Goal: Task Accomplishment & Management: Use online tool/utility

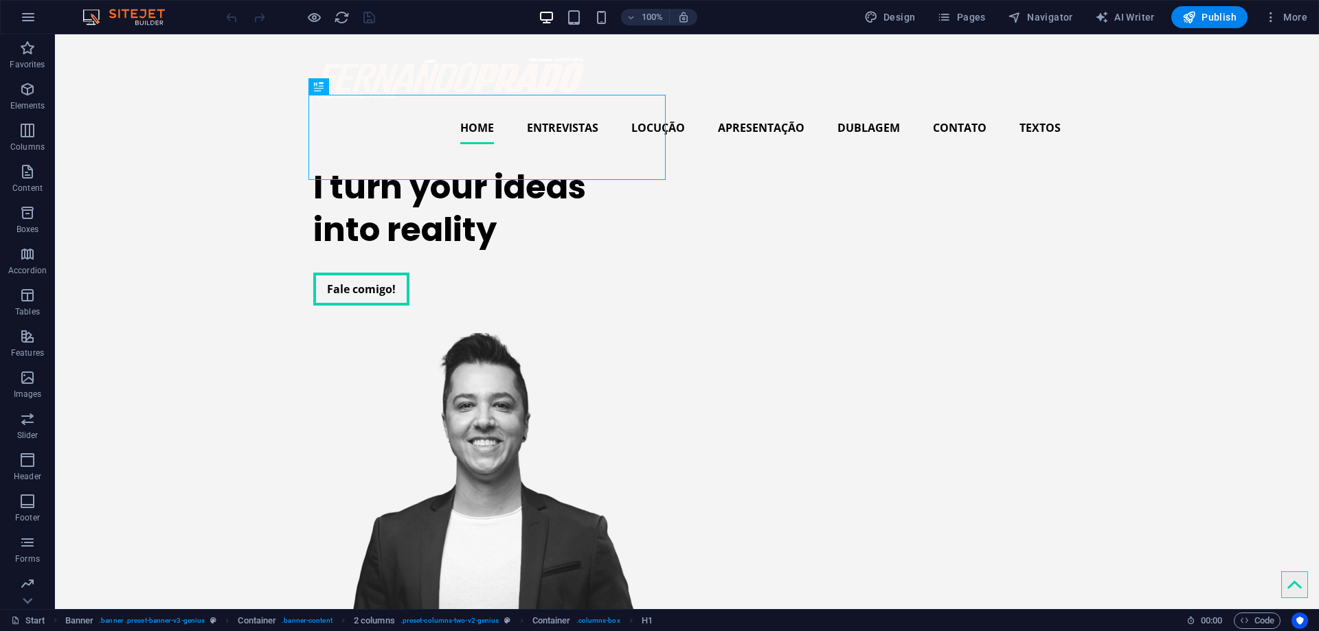
scroll to position [227, 0]
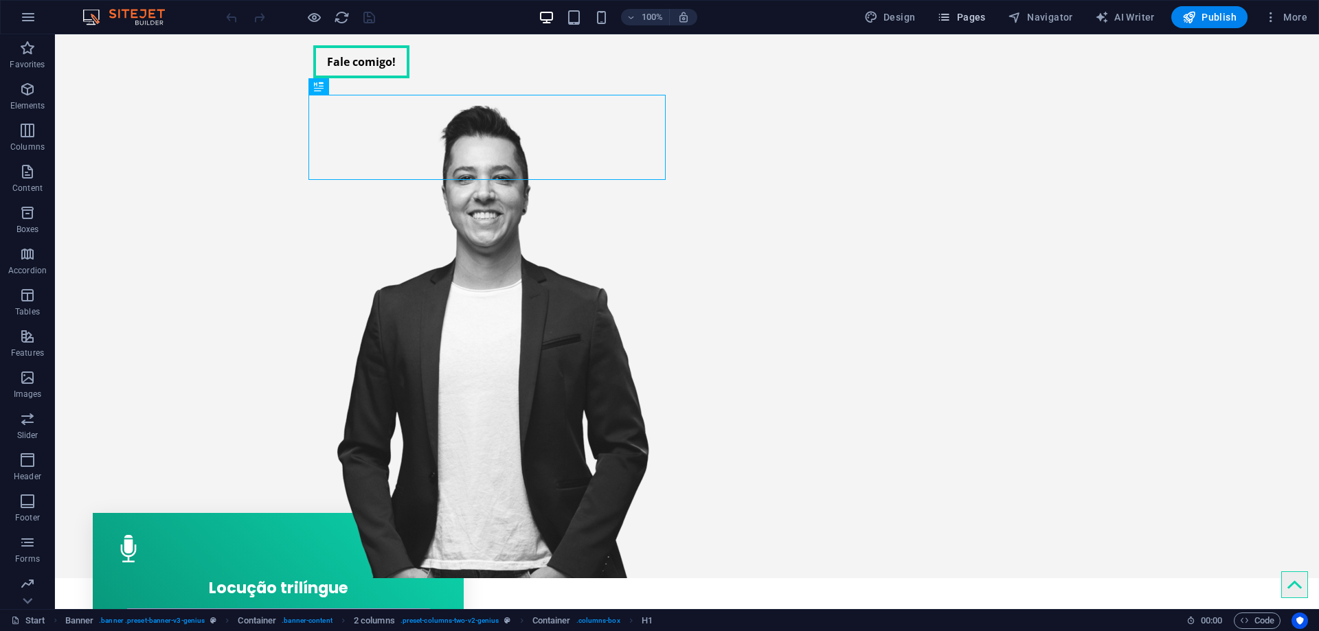
click at [954, 15] on span "Pages" at bounding box center [961, 17] width 48 height 14
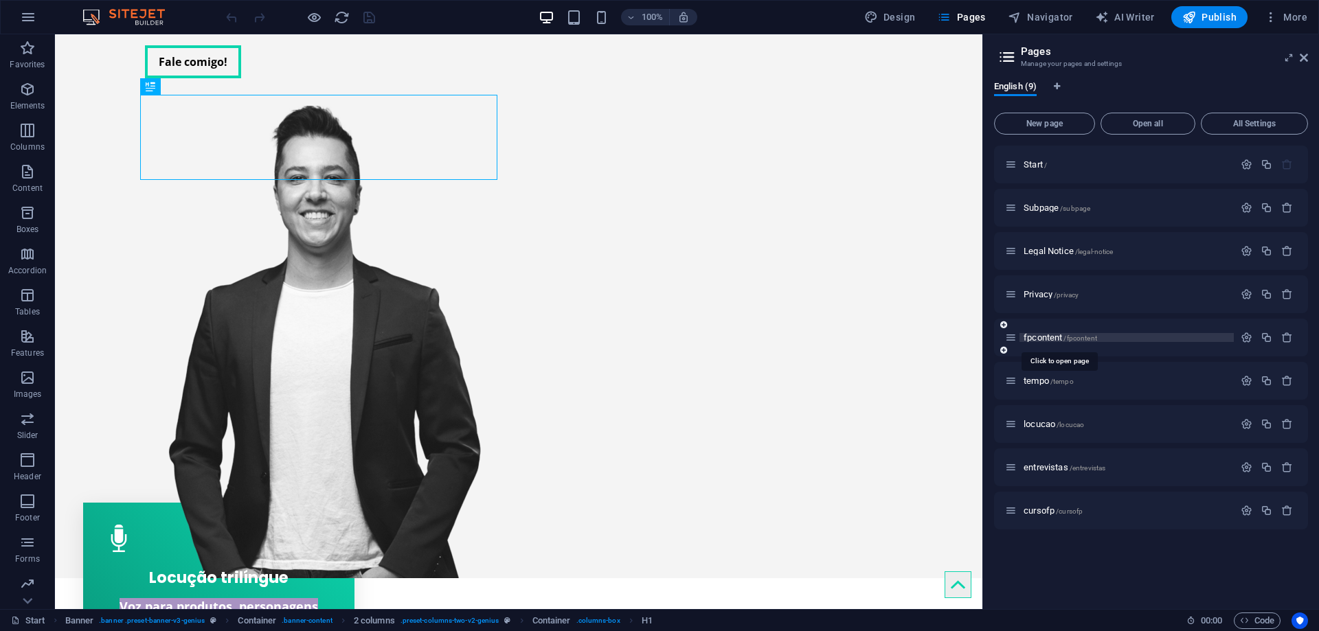
click at [1038, 341] on span "fpcontent /fpcontent" at bounding box center [1061, 338] width 74 height 10
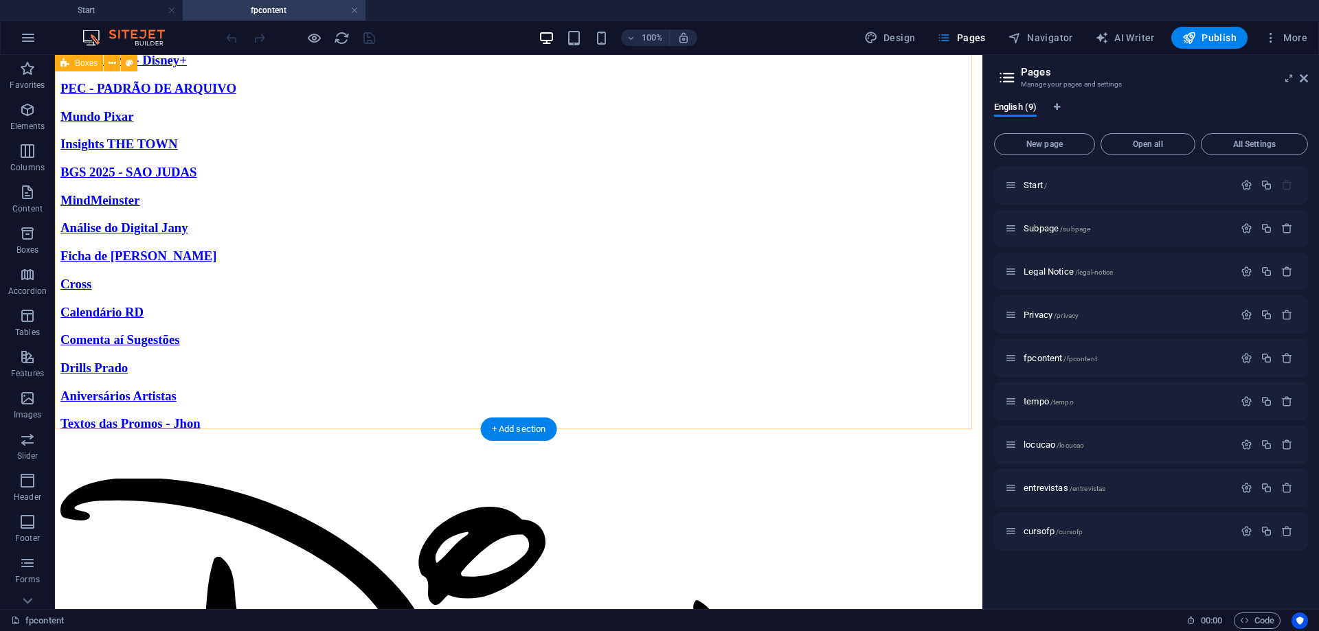
scroll to position [888, 0]
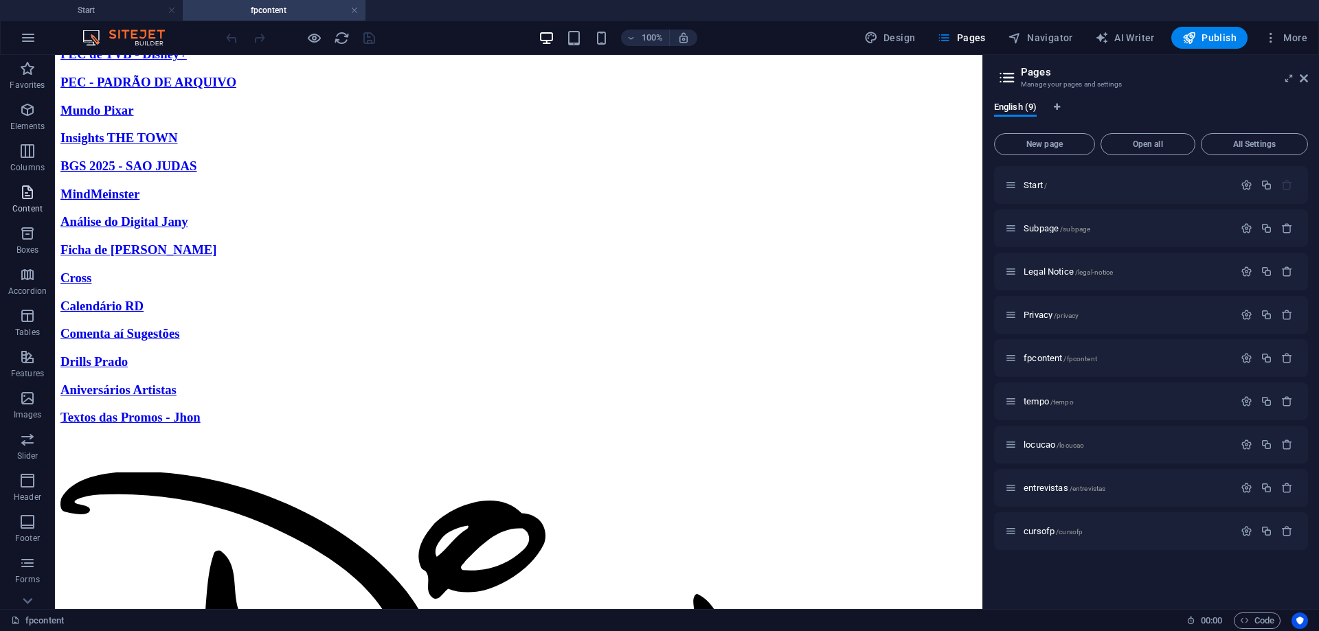
click at [25, 184] on icon "button" at bounding box center [27, 192] width 16 height 16
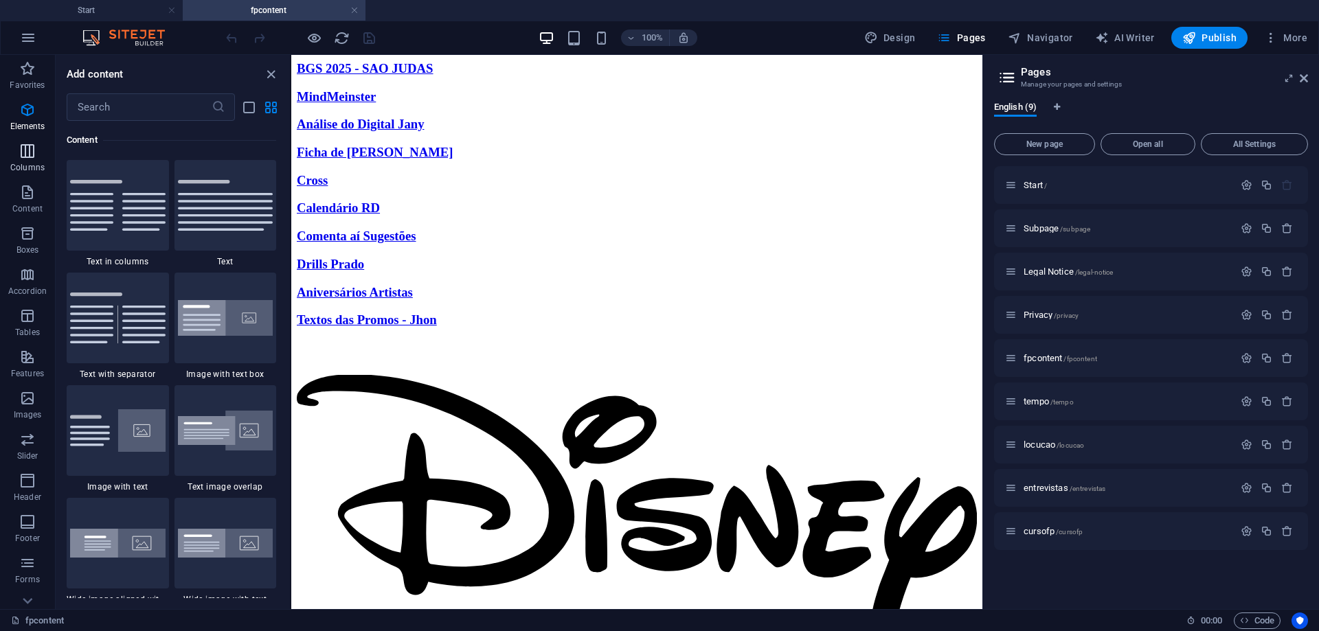
click at [25, 148] on icon "button" at bounding box center [27, 151] width 16 height 16
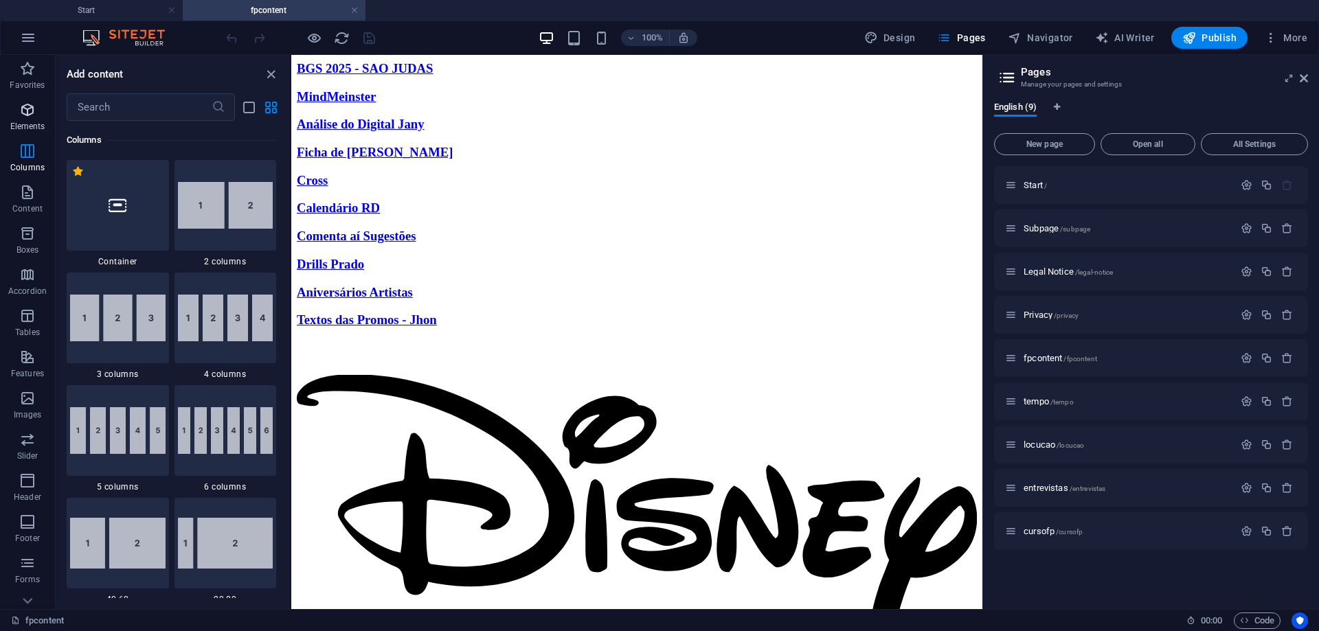
click at [22, 119] on span "Elements" at bounding box center [27, 118] width 55 height 33
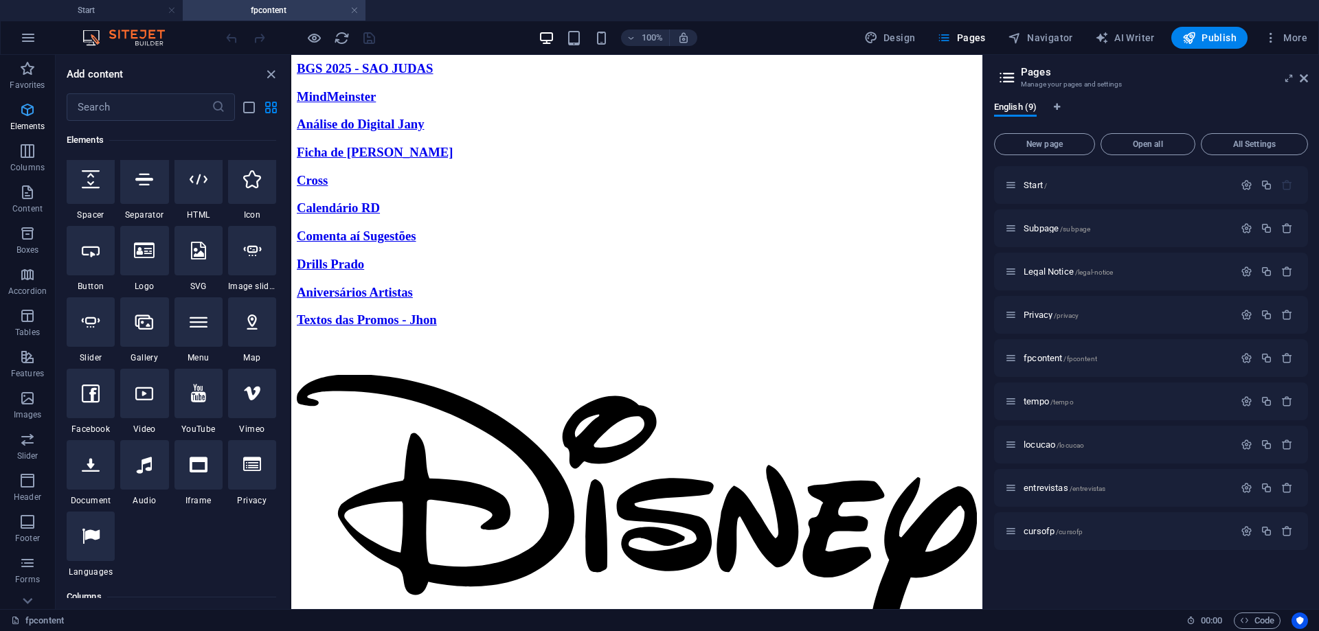
scroll to position [146, 0]
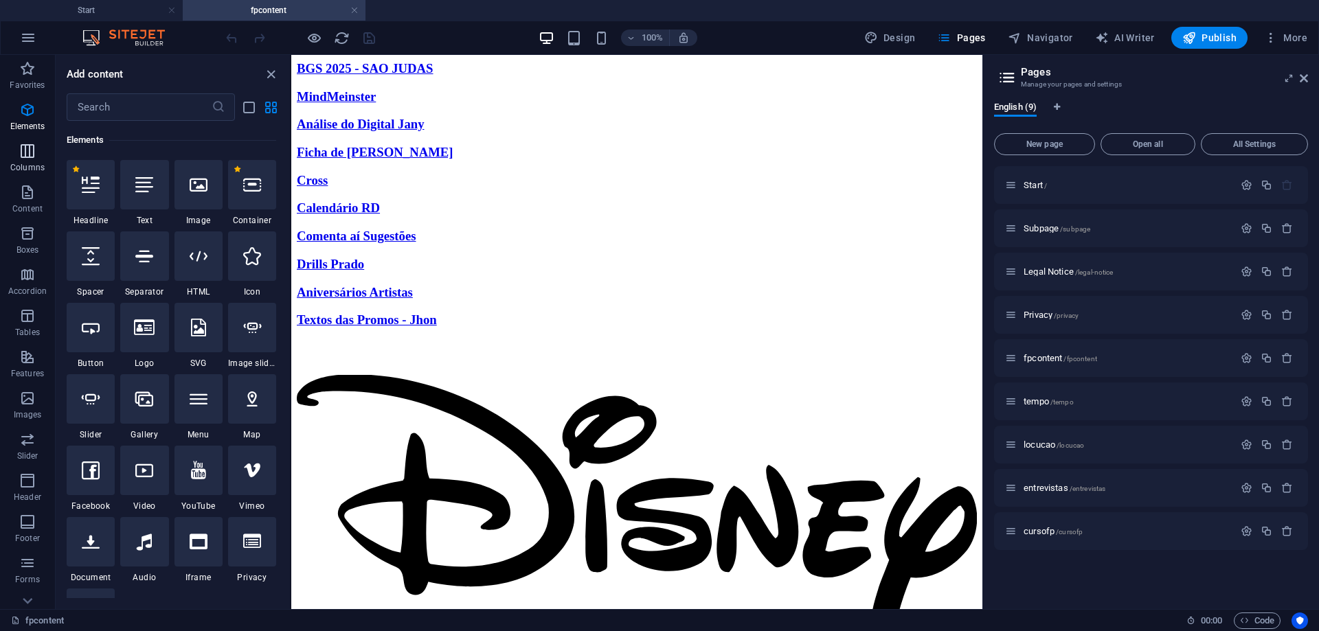
click at [40, 168] on p "Columns" at bounding box center [27, 167] width 34 height 11
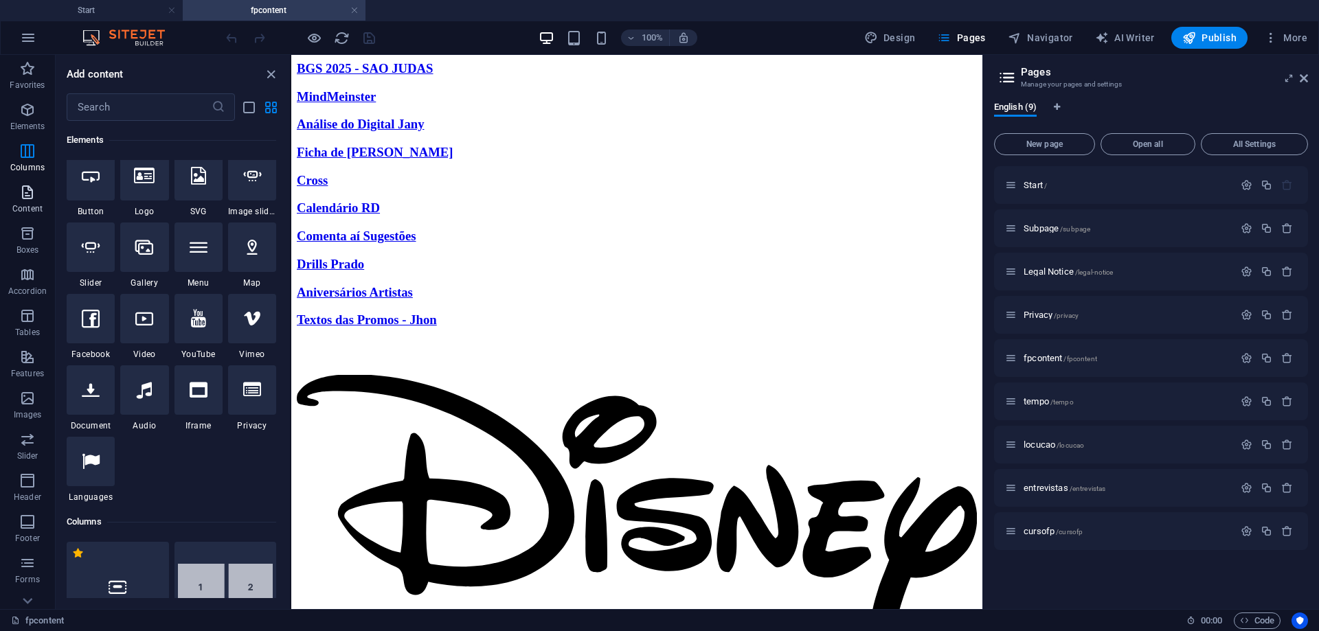
click at [28, 201] on span "Content" at bounding box center [27, 200] width 55 height 33
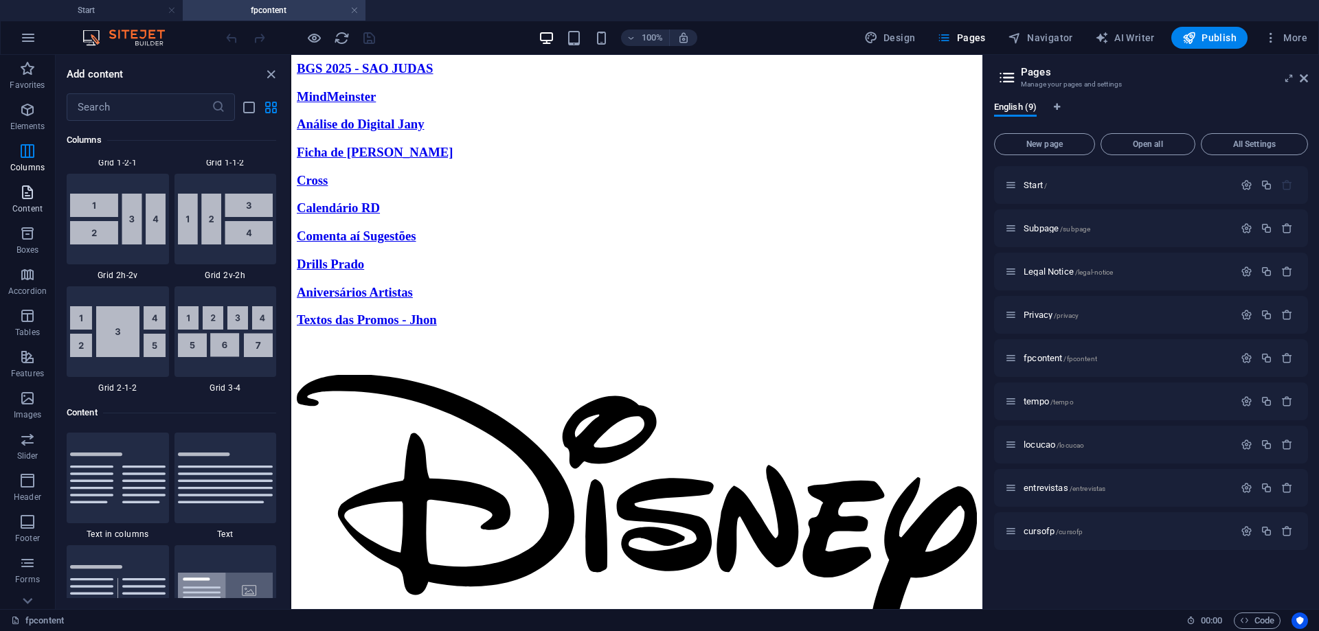
scroll to position [1982, 0]
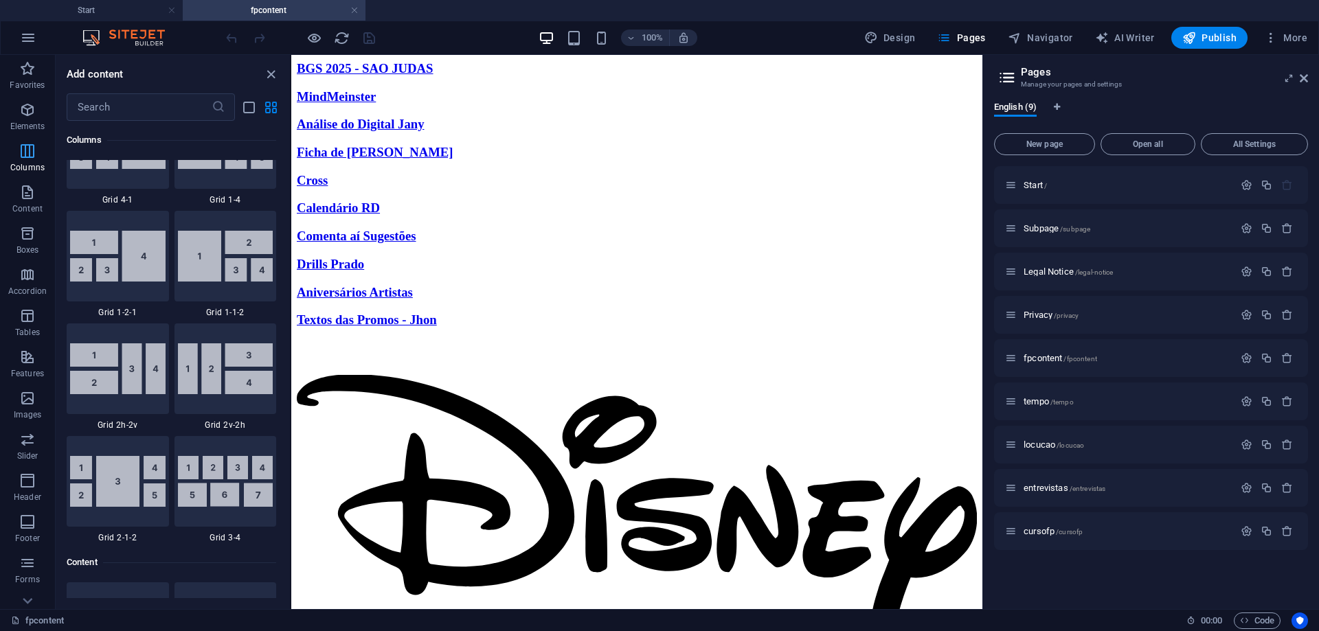
click at [27, 150] on icon "button" at bounding box center [27, 151] width 16 height 16
click at [19, 108] on span "Elements" at bounding box center [27, 118] width 55 height 33
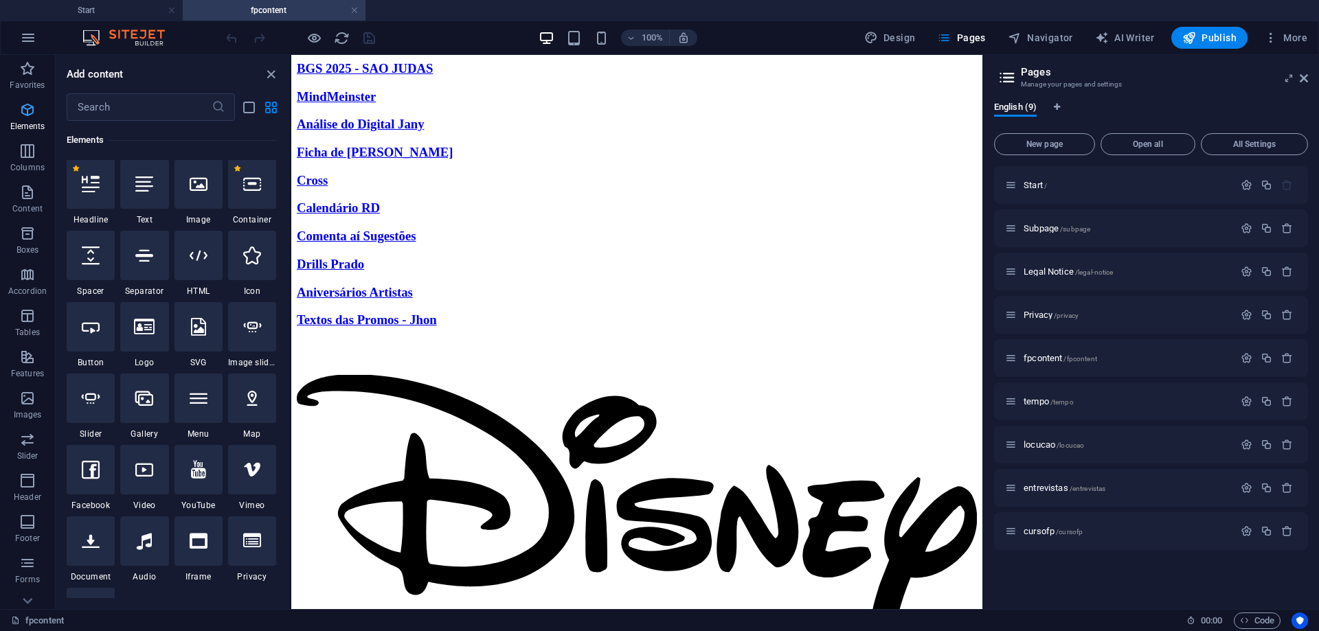
scroll to position [146, 0]
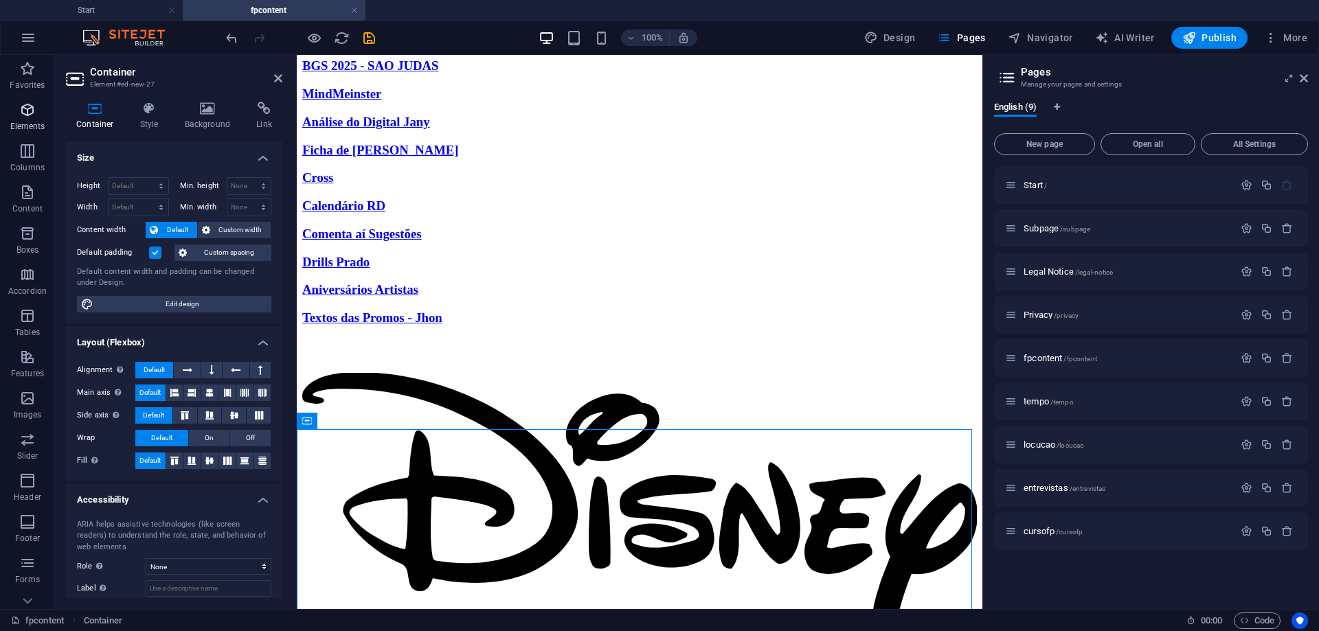
click at [22, 115] on icon "button" at bounding box center [27, 110] width 16 height 16
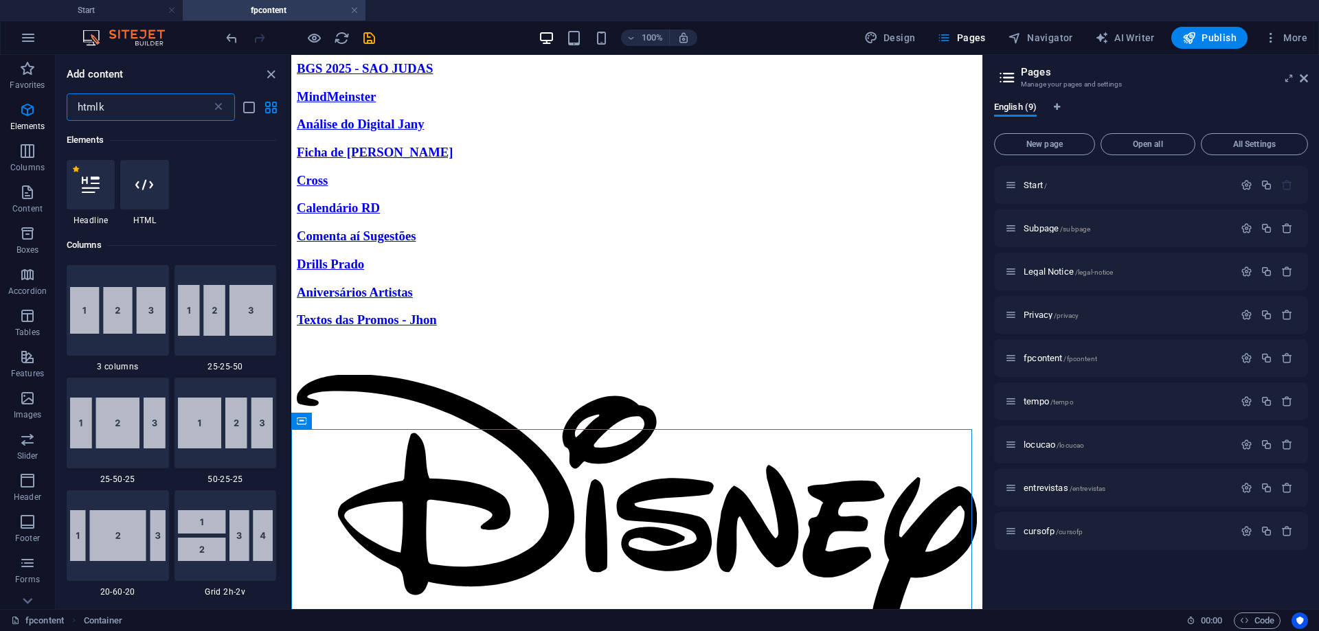
scroll to position [0, 0]
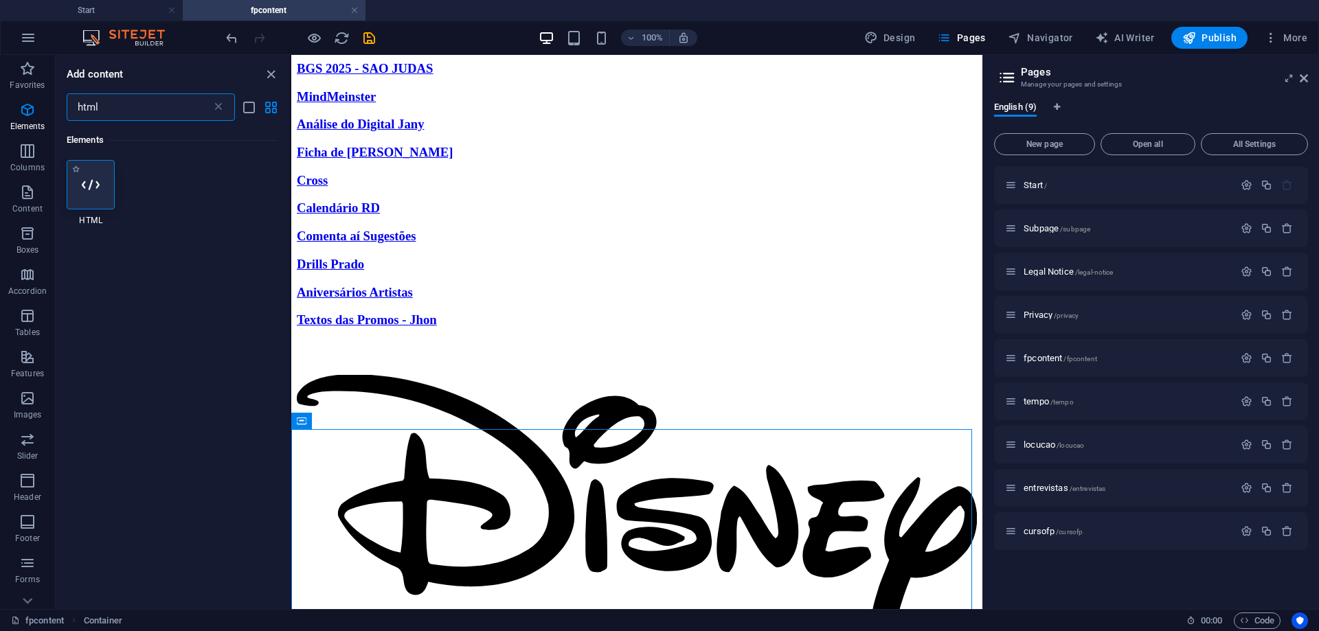
type input "html"
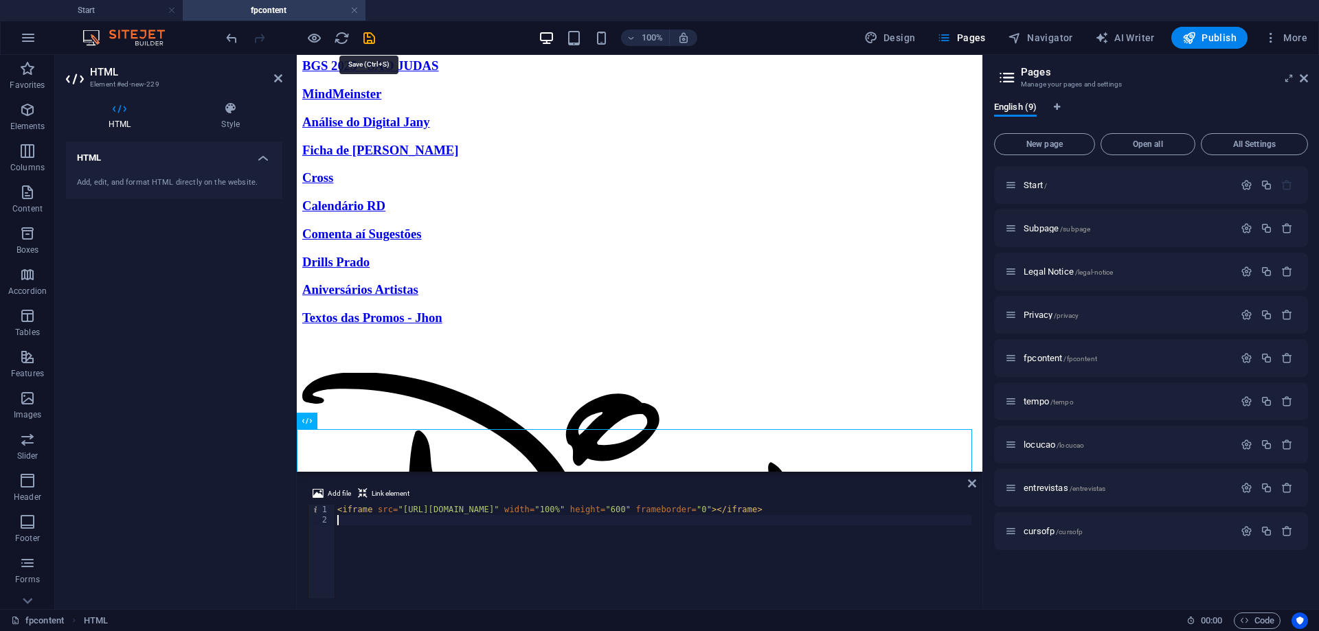
click at [357, 40] on div at bounding box center [300, 38] width 154 height 22
click at [370, 39] on icon "save" at bounding box center [369, 38] width 16 height 16
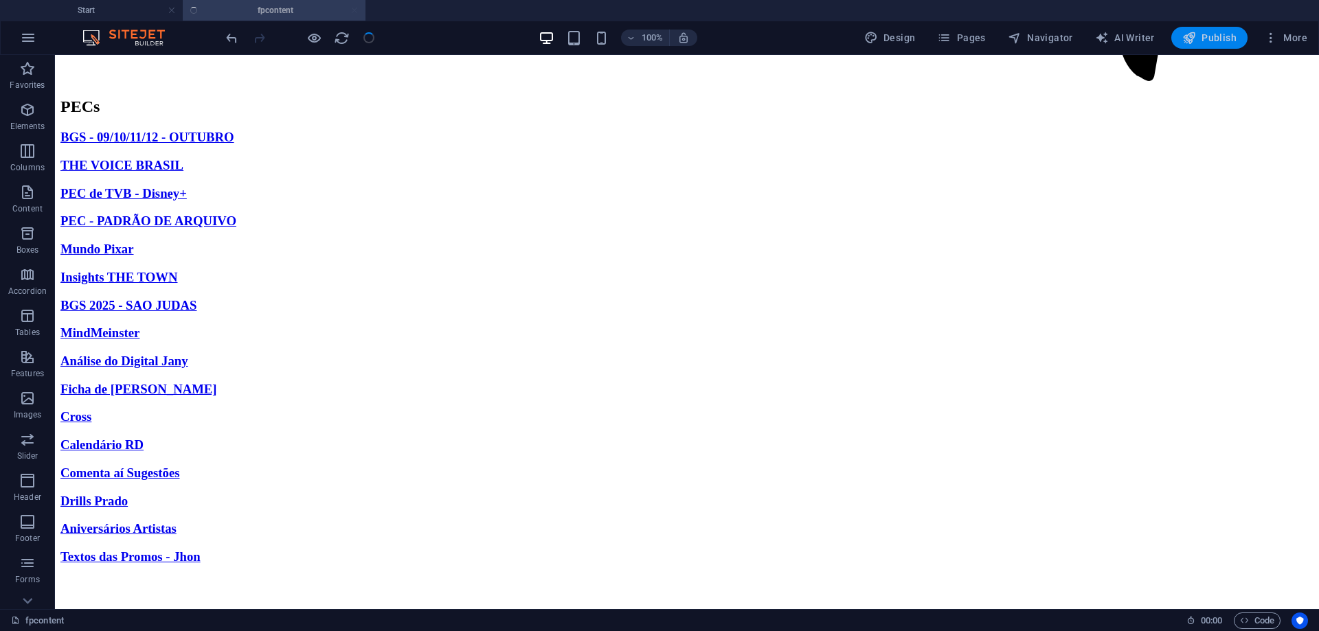
click at [1224, 39] on span "Publish" at bounding box center [1209, 38] width 54 height 14
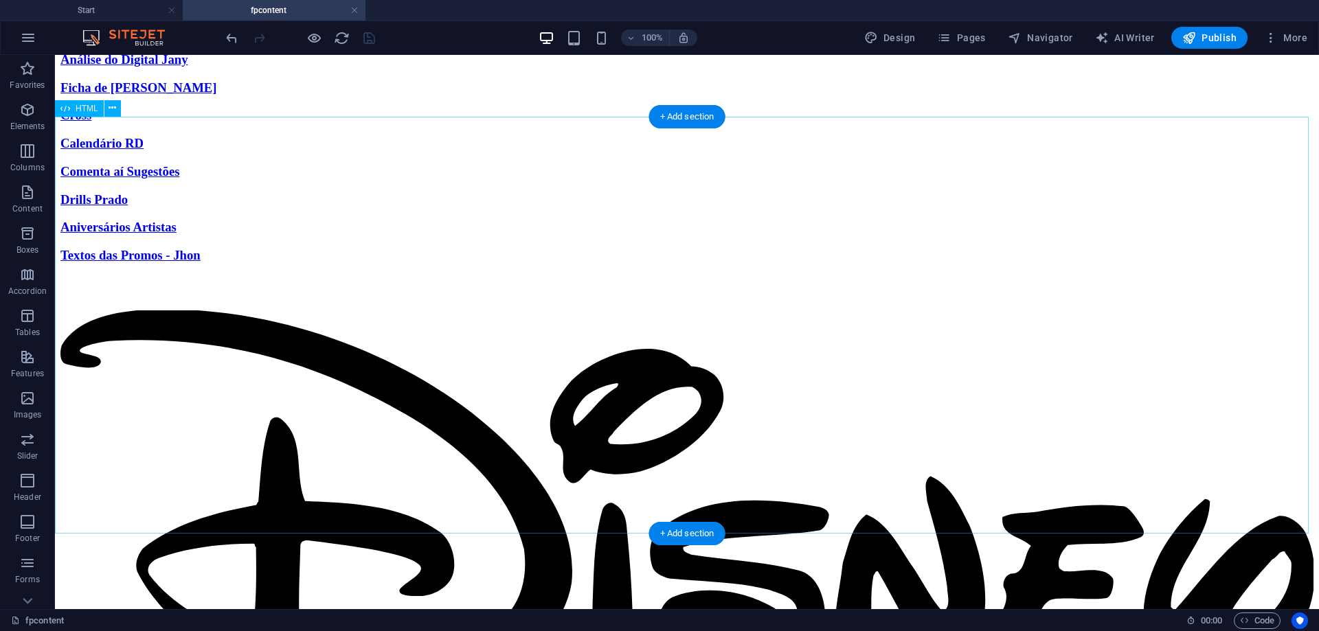
scroll to position [1235, 0]
